Goal: Task Accomplishment & Management: Manage account settings

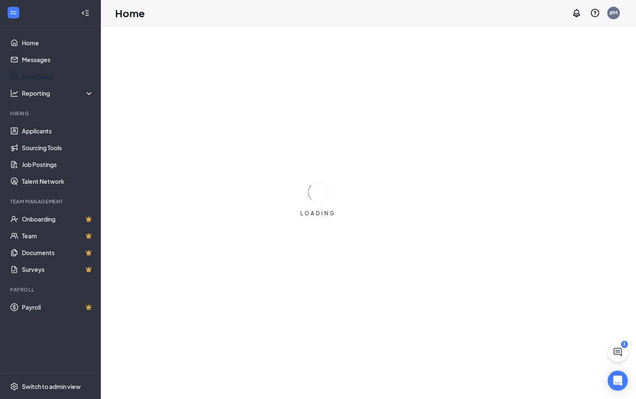
click at [29, 69] on link "Scheduling" at bounding box center [58, 76] width 72 height 17
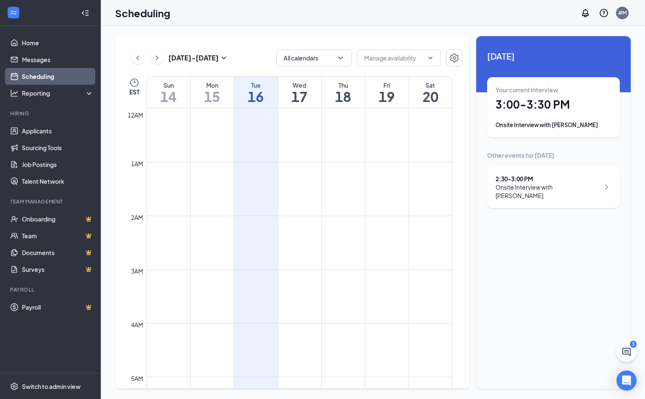
scroll to position [412, 0]
click at [154, 59] on icon "ChevronRight" at bounding box center [157, 58] width 8 height 10
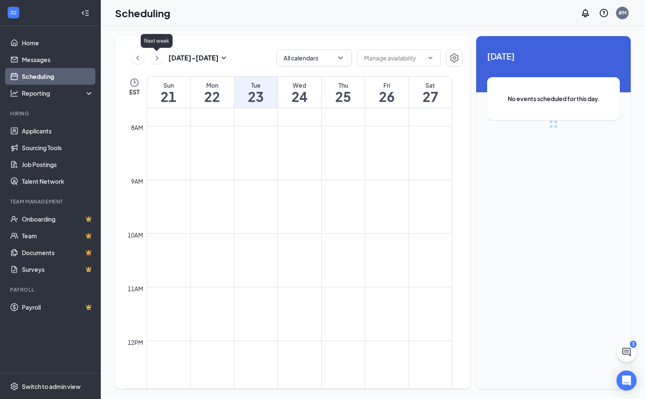
click at [154, 59] on icon "ChevronRight" at bounding box center [157, 58] width 8 height 10
click at [249, 96] on h1 "7" at bounding box center [255, 96] width 43 height 14
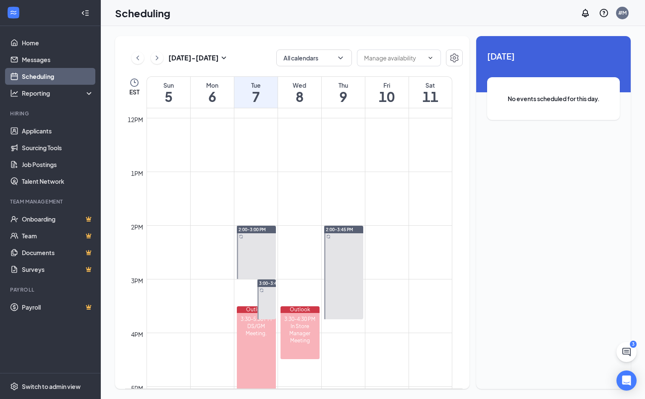
scroll to position [645, 0]
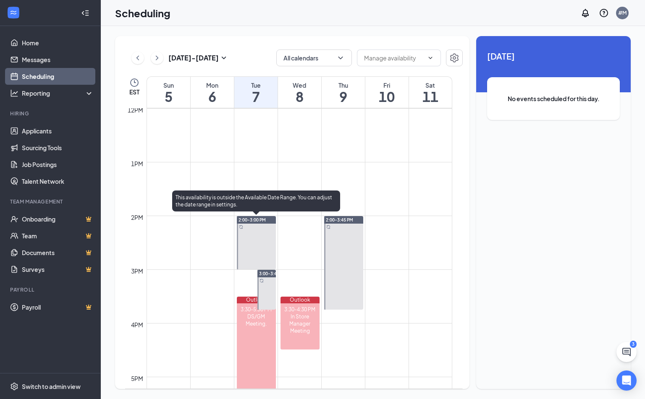
click at [260, 218] on span "2:00-3:00 PM" at bounding box center [252, 220] width 27 height 6
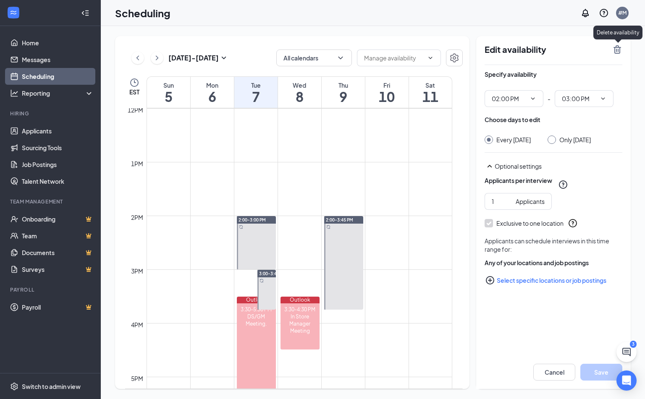
click at [617, 47] on icon "TrashOutline" at bounding box center [617, 50] width 10 height 10
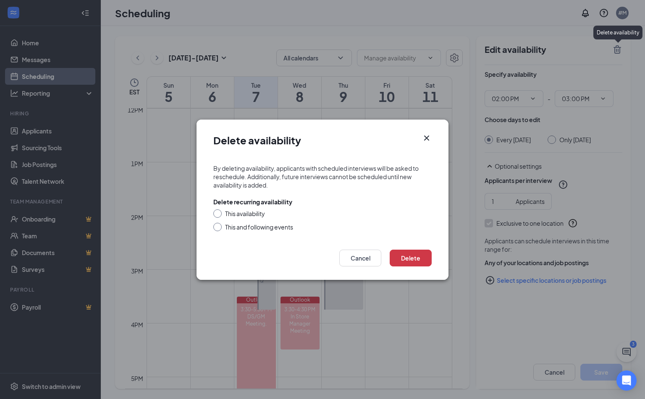
click at [255, 213] on div "This availability" at bounding box center [245, 214] width 40 height 8
click at [219, 213] on input "This availability" at bounding box center [216, 213] width 6 height 6
radio input "true"
click at [404, 256] on button "Delete" at bounding box center [411, 258] width 42 height 17
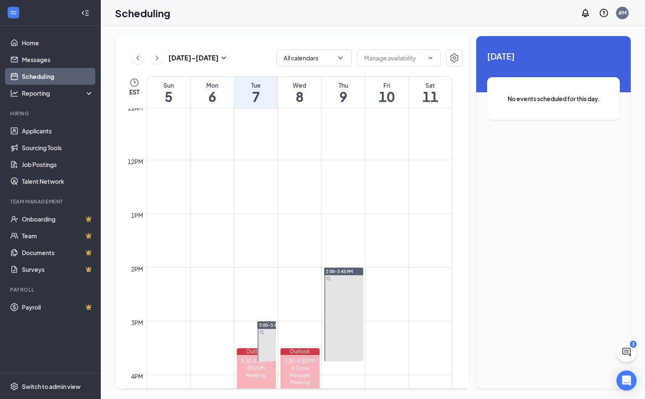
scroll to position [780, 0]
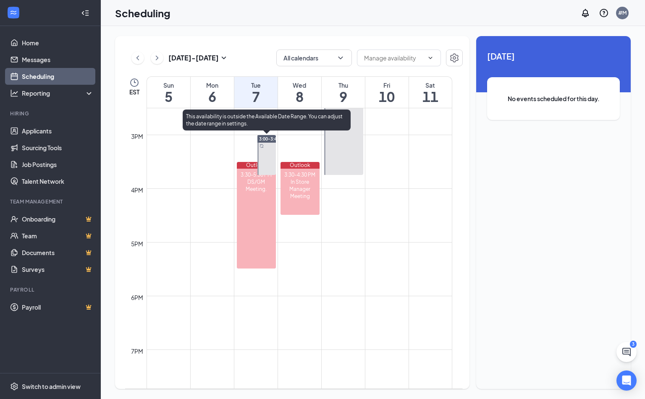
click at [265, 139] on span "3:00-3:45 PM" at bounding box center [272, 139] width 27 height 6
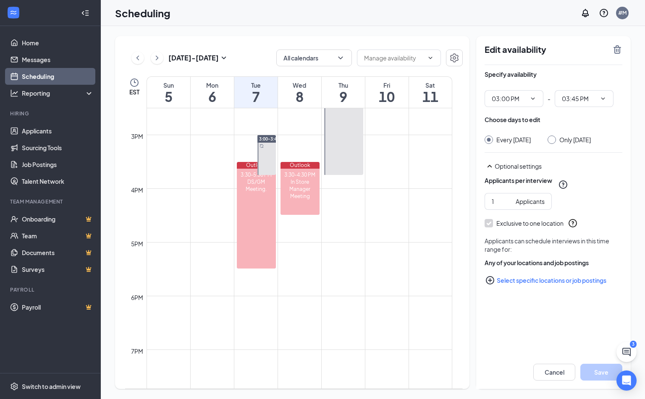
click at [613, 47] on icon "TrashOutline" at bounding box center [617, 50] width 10 height 10
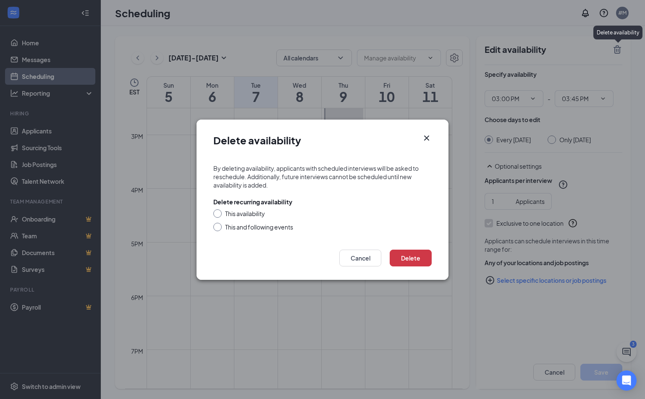
click at [224, 211] on div "This availability" at bounding box center [322, 214] width 218 height 8
click at [212, 207] on form "By deleting availability, applicants with scheduled interviews will be asked to…" at bounding box center [323, 199] width 252 height 86
drag, startPoint x: 223, startPoint y: 203, endPoint x: 223, endPoint y: 210, distance: 6.3
click at [223, 208] on div "Delete recurring availability This availability This and following events" at bounding box center [322, 215] width 218 height 34
click at [223, 210] on div "This availability" at bounding box center [322, 214] width 218 height 8
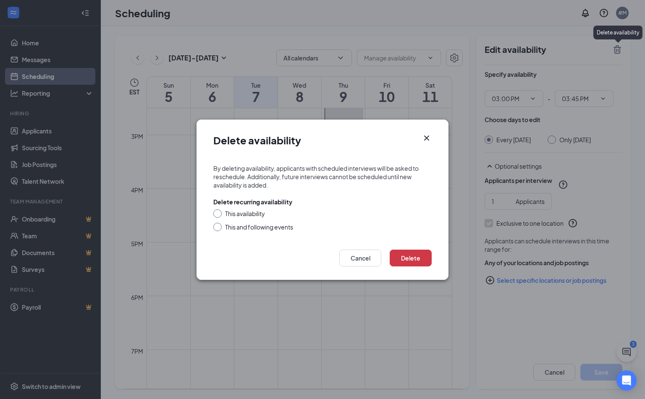
click at [232, 210] on div "This availability" at bounding box center [245, 214] width 40 height 8
click at [219, 210] on input "This availability" at bounding box center [216, 213] width 6 height 6
radio input "true"
click at [421, 257] on button "Delete" at bounding box center [411, 258] width 42 height 17
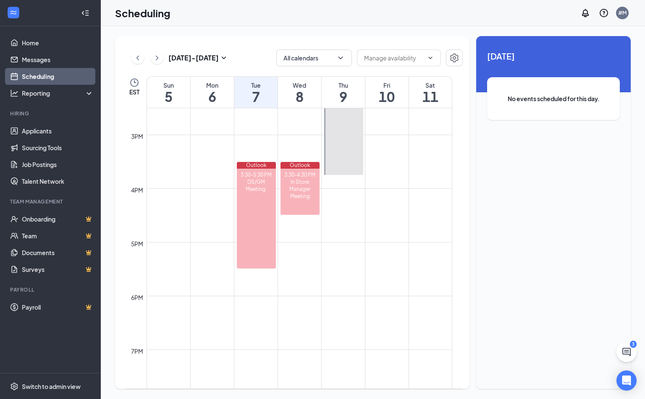
click at [348, 96] on h1 "9" at bounding box center [343, 96] width 43 height 14
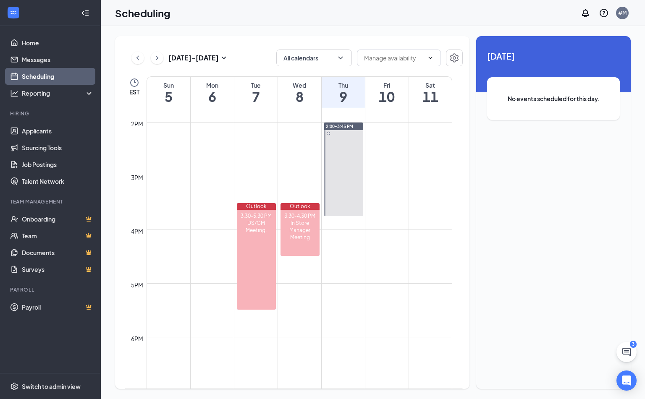
scroll to position [698, 0]
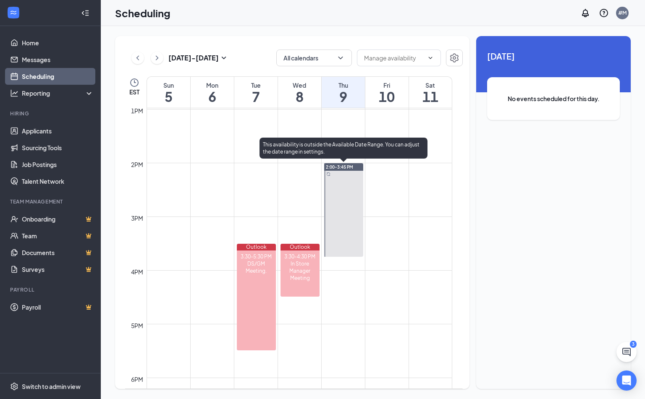
click at [340, 168] on span "2:00-3:45 PM" at bounding box center [339, 167] width 27 height 6
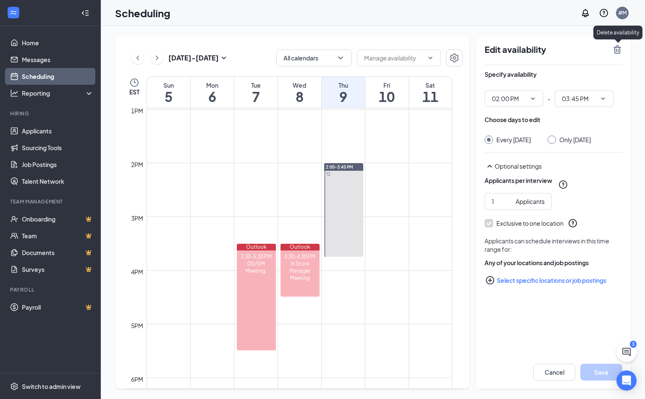
click at [620, 48] on icon "TrashOutline" at bounding box center [617, 50] width 10 height 10
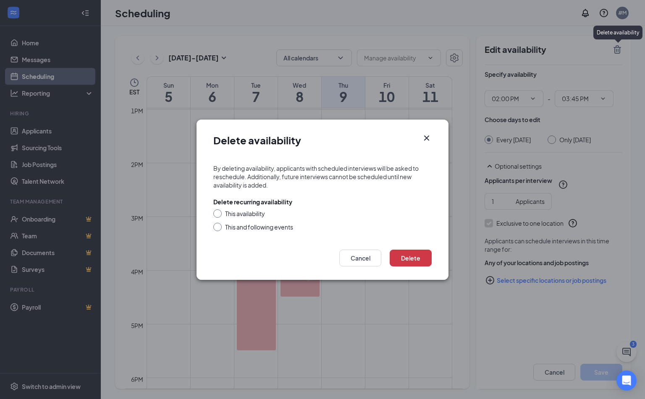
click at [261, 210] on div "This availability" at bounding box center [245, 214] width 40 height 8
click at [219, 210] on input "This availability" at bounding box center [216, 213] width 6 height 6
radio input "true"
click at [422, 257] on button "Delete" at bounding box center [411, 258] width 42 height 17
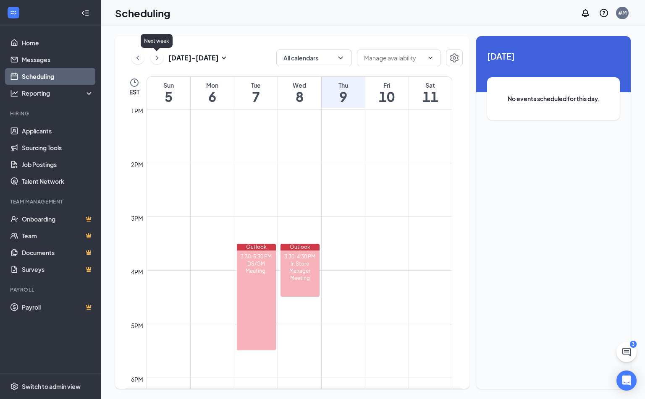
click at [156, 57] on icon "ChevronRight" at bounding box center [157, 58] width 8 height 10
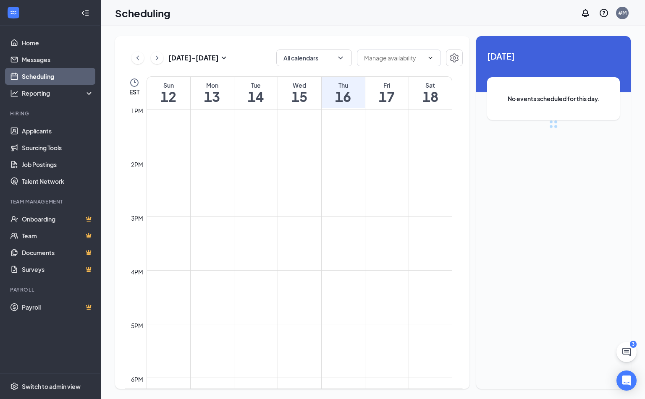
scroll to position [412, 0]
click at [248, 100] on h1 "14" at bounding box center [255, 96] width 43 height 14
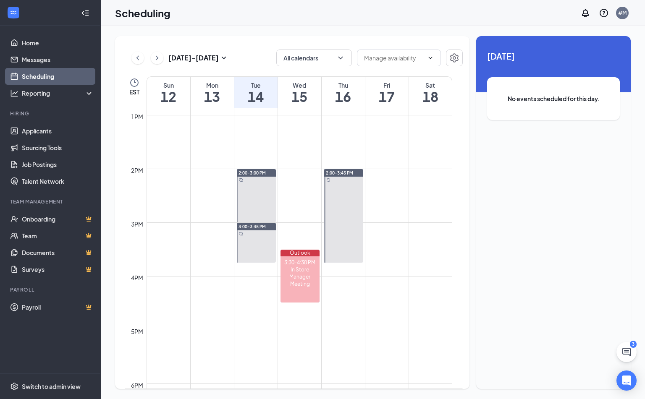
scroll to position [695, 0]
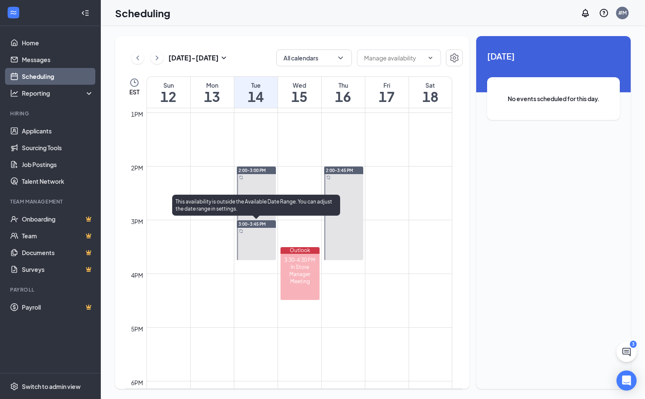
click at [243, 223] on span "3:00-3:45 PM" at bounding box center [252, 224] width 27 height 6
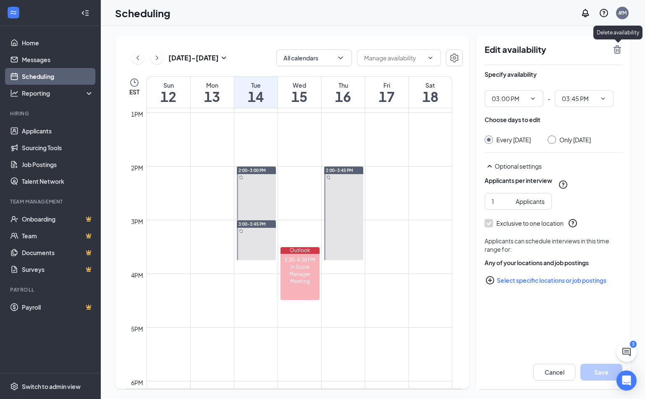
click at [617, 45] on icon "TrashOutline" at bounding box center [617, 49] width 8 height 8
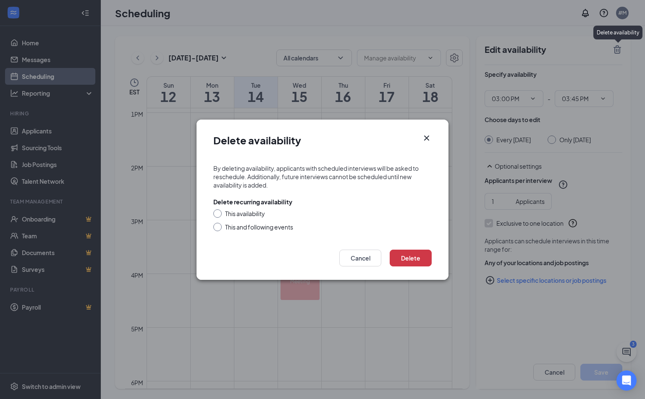
click at [220, 212] on div at bounding box center [217, 214] width 8 height 8
drag, startPoint x: 251, startPoint y: 213, endPoint x: 307, endPoint y: 228, distance: 58.6
click at [251, 214] on div "This availability" at bounding box center [245, 214] width 40 height 8
click at [222, 217] on div "This availability" at bounding box center [322, 214] width 218 height 8
click at [215, 212] on input "This availability" at bounding box center [216, 213] width 6 height 6
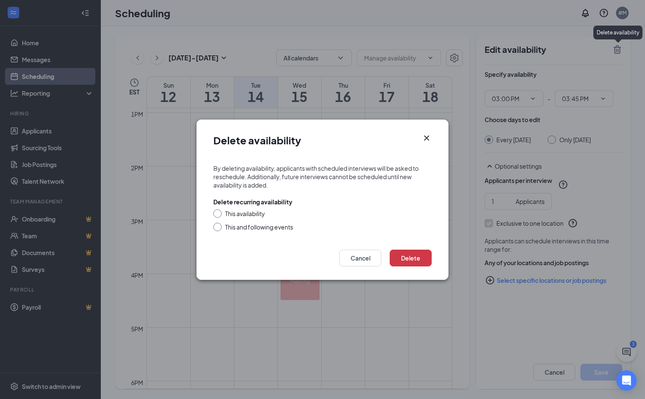
radio input "true"
drag, startPoint x: 215, startPoint y: 212, endPoint x: 222, endPoint y: 215, distance: 7.7
click at [215, 212] on input "This availability" at bounding box center [216, 213] width 6 height 6
click at [409, 258] on button "Delete" at bounding box center [411, 258] width 42 height 17
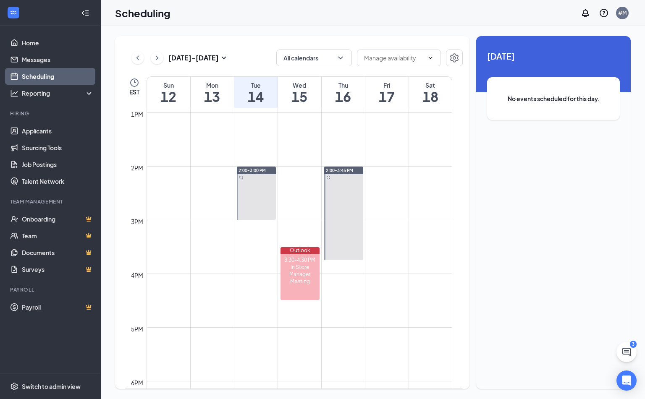
click at [262, 170] on span "2:00-3:00 PM" at bounding box center [252, 171] width 27 height 6
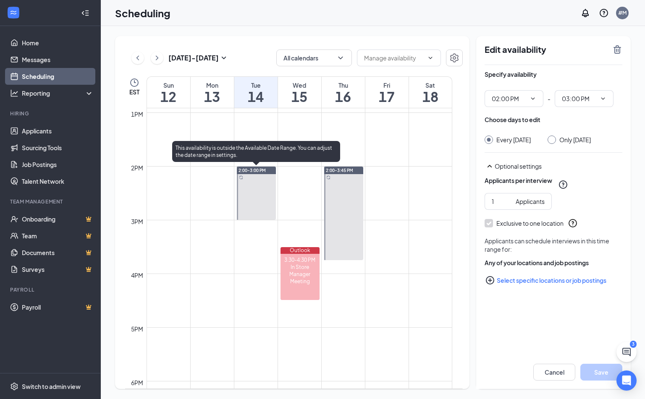
type input "02:00 PM"
type input "03:00 PM"
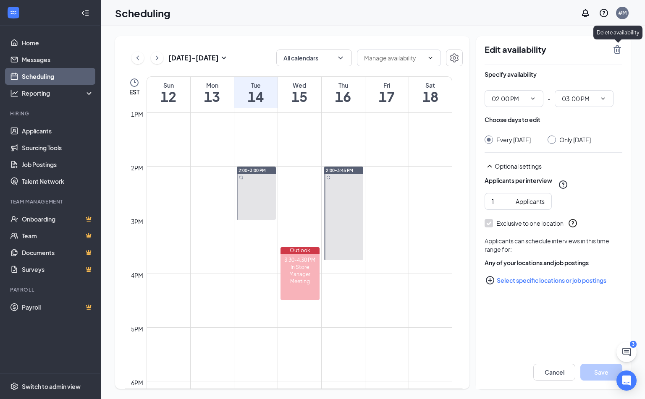
click at [616, 50] on icon "TrashOutline" at bounding box center [617, 50] width 10 height 10
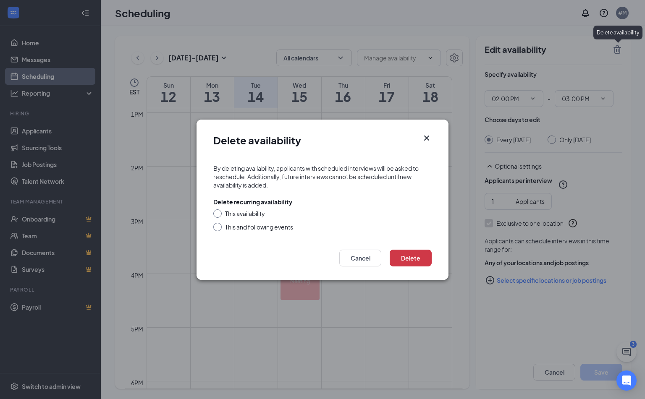
click at [229, 212] on div "This availability" at bounding box center [245, 214] width 40 height 8
click at [219, 212] on input "This availability" at bounding box center [216, 213] width 6 height 6
radio input "true"
click at [398, 259] on button "Delete" at bounding box center [411, 258] width 42 height 17
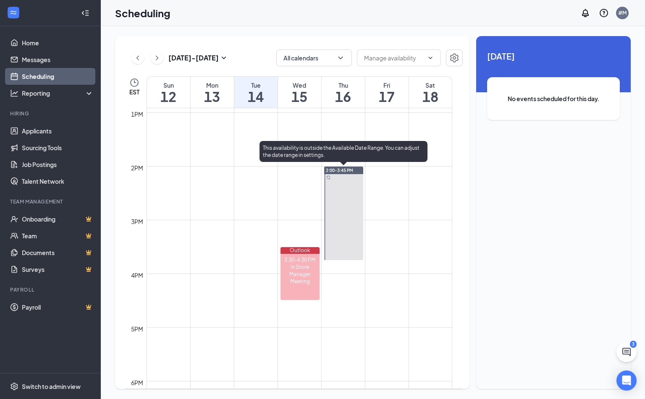
click at [335, 171] on span "2:00-3:45 PM" at bounding box center [339, 171] width 27 height 6
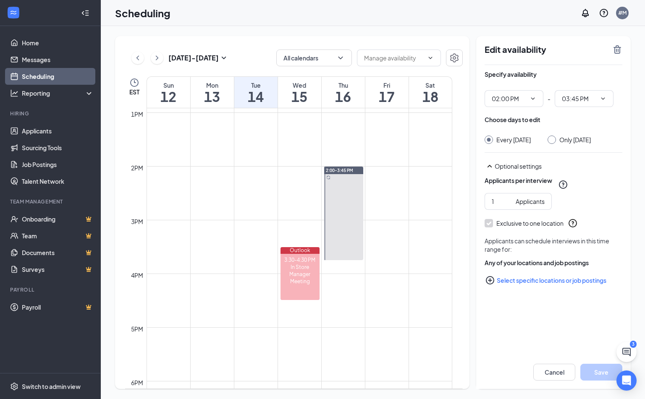
click at [617, 52] on icon "TrashOutline" at bounding box center [617, 50] width 10 height 10
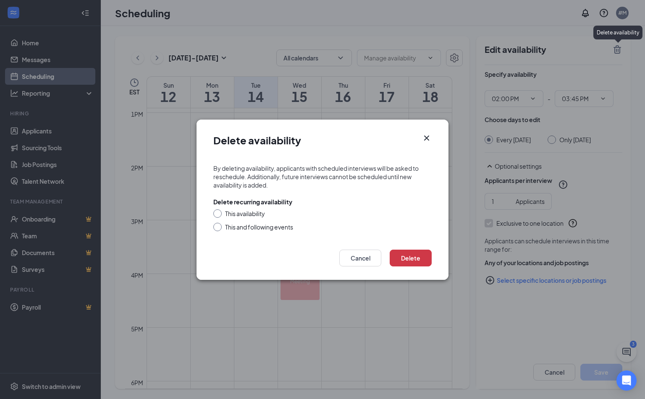
click at [236, 215] on div "This availability" at bounding box center [245, 214] width 40 height 8
click at [219, 215] on input "This availability" at bounding box center [216, 213] width 6 height 6
radio input "true"
click at [412, 257] on button "Delete" at bounding box center [411, 258] width 42 height 17
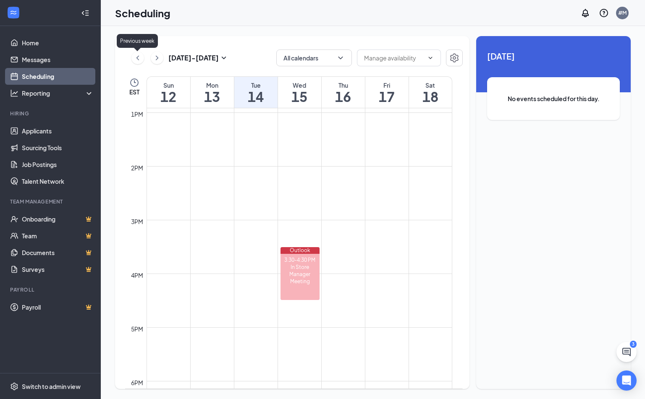
click at [140, 57] on icon "ChevronLeft" at bounding box center [138, 58] width 8 height 10
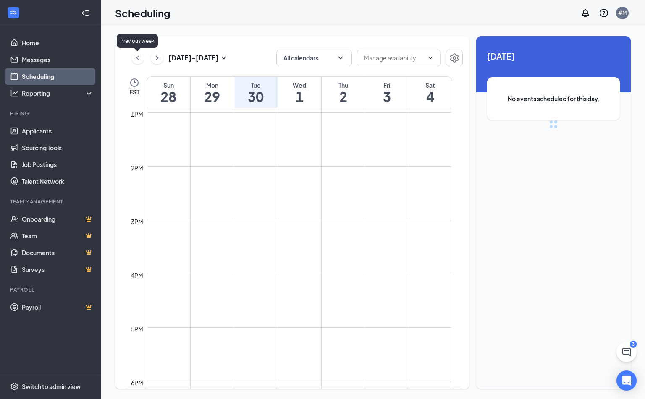
scroll to position [412, 0]
click at [140, 57] on icon "ChevronLeft" at bounding box center [138, 58] width 8 height 10
